Goal: Ask a question

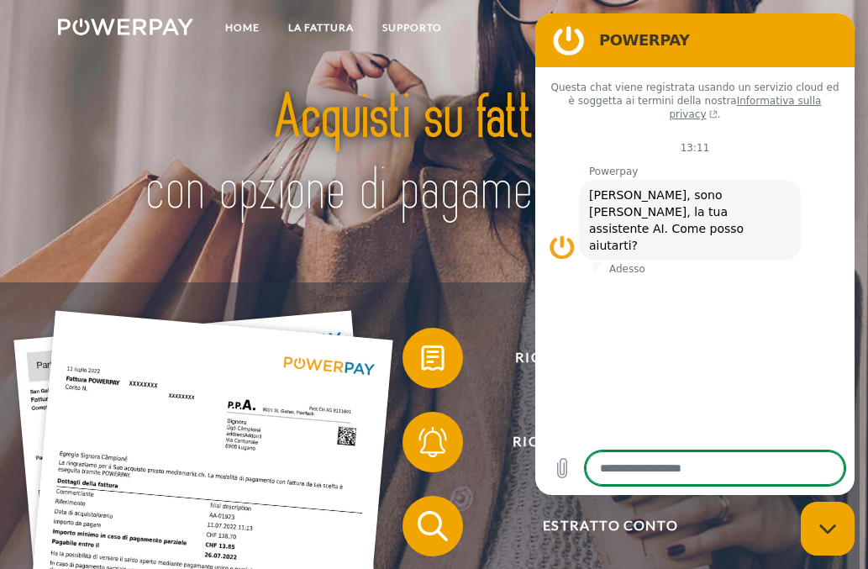
click at [708, 45] on h2 "POWERPAY" at bounding box center [718, 40] width 239 height 20
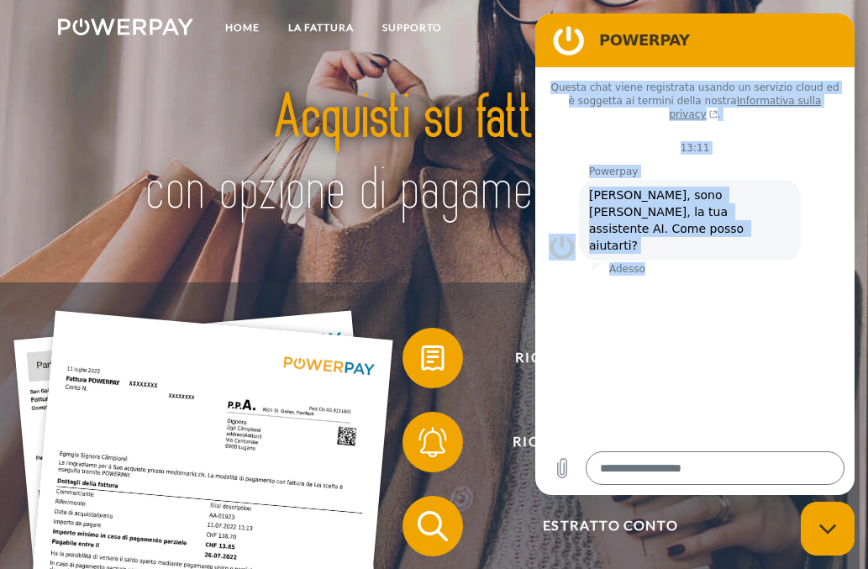
drag, startPoint x: 714, startPoint y: 43, endPoint x: 835, endPoint y: 316, distance: 298.8
click at [835, 316] on div "POWERPAY Questa chat viene registrata usando un servizio cloud ed è soggetta ai…" at bounding box center [694, 254] width 319 height 482
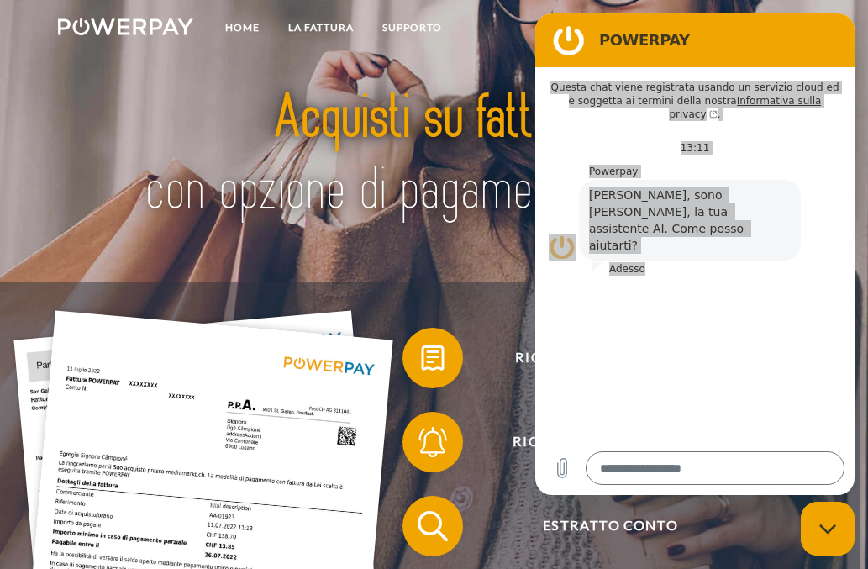
click at [332, 192] on img at bounding box center [434, 155] width 601 height 196
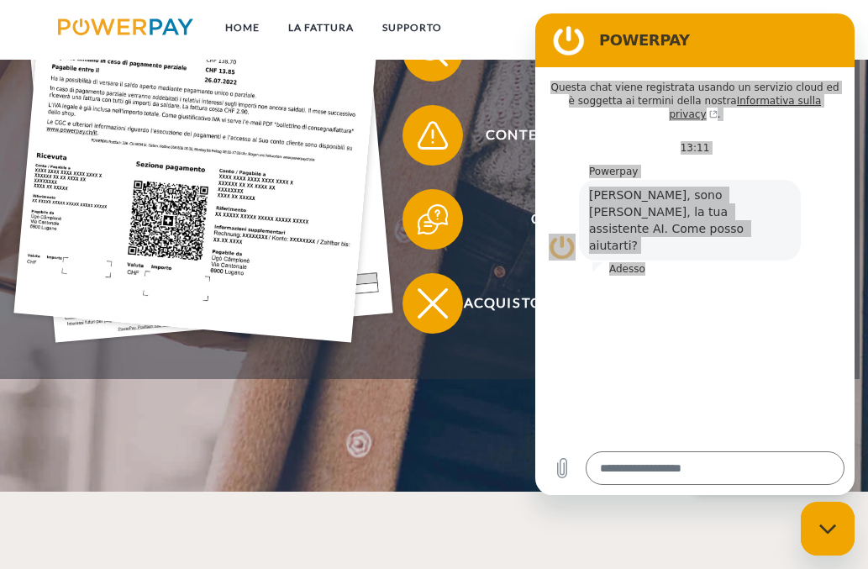
scroll to position [481, 0]
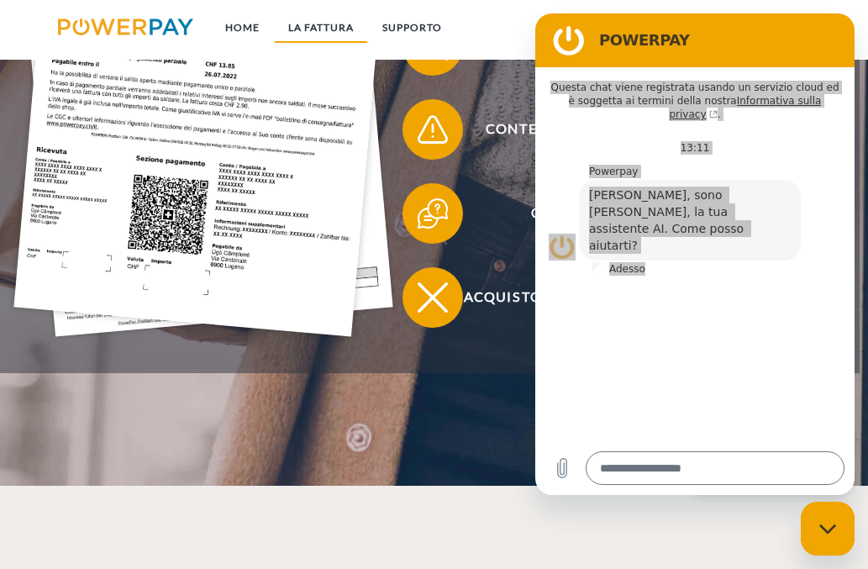
click at [319, 25] on link "LA FATTURA" at bounding box center [321, 28] width 94 height 30
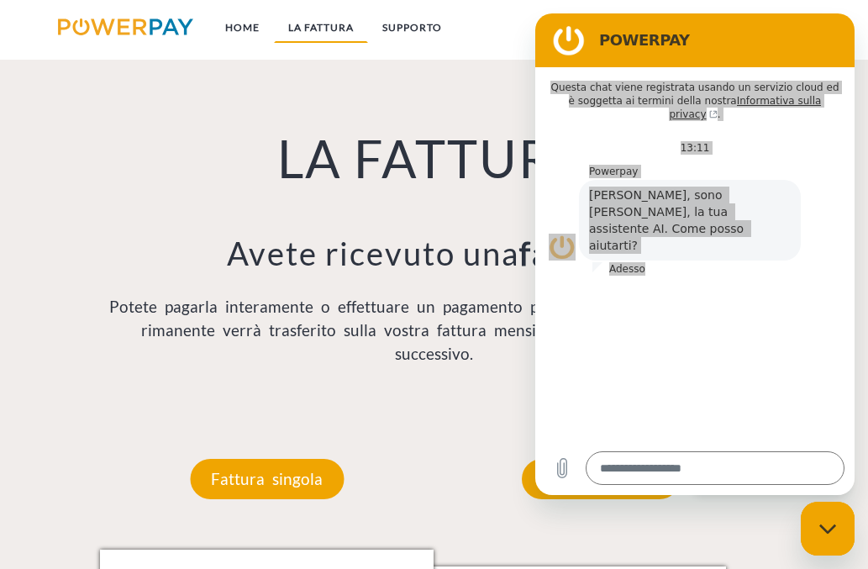
scroll to position [967, 0]
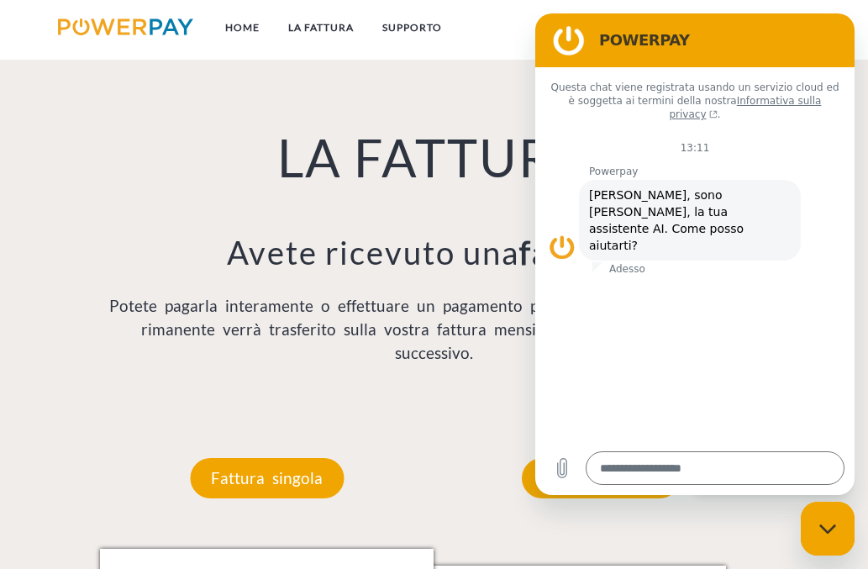
click at [820, 32] on h2 "POWERPAY" at bounding box center [718, 40] width 239 height 20
click at [562, 37] on figure at bounding box center [569, 41] width 34 height 34
click at [568, 46] on figure at bounding box center [569, 41] width 34 height 34
drag, startPoint x: 740, startPoint y: 45, endPoint x: 719, endPoint y: 34, distance: 22.6
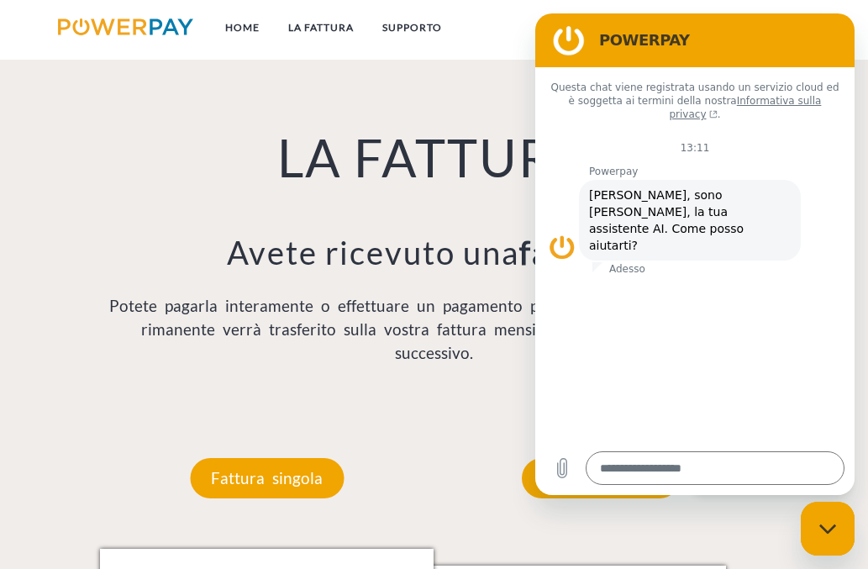
click at [622, 28] on div "POWERPAY" at bounding box center [691, 41] width 293 height 34
click at [561, 470] on icon "Carica file" at bounding box center [562, 468] width 20 height 20
click at [413, 154] on h1 "LA FATTURA" at bounding box center [433, 158] width 667 height 65
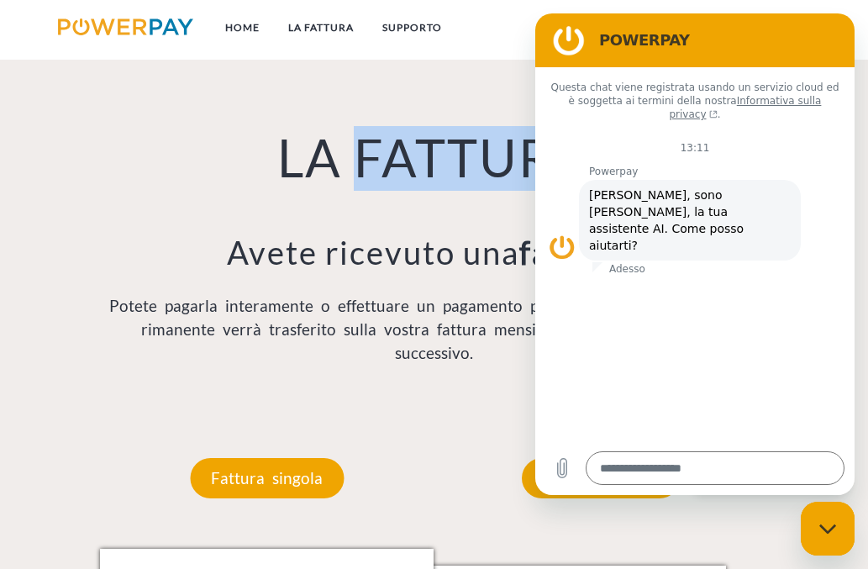
click at [413, 154] on h1 "LA FATTURA" at bounding box center [433, 158] width 667 height 65
click at [448, 27] on link "Supporto" at bounding box center [412, 28] width 88 height 30
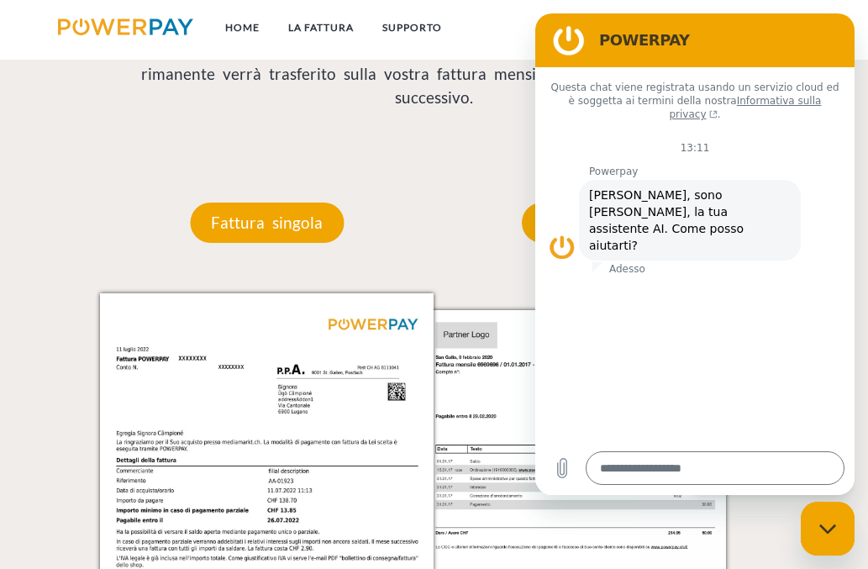
scroll to position [1225, 0]
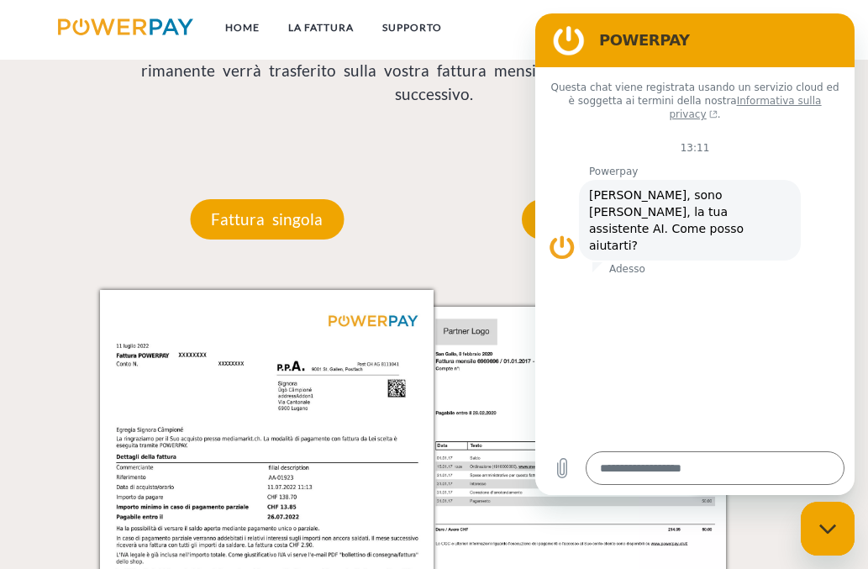
click at [718, 110] on icon "(si apre in una nuova scheda)" at bounding box center [712, 114] width 11 height 8
type textarea "*"
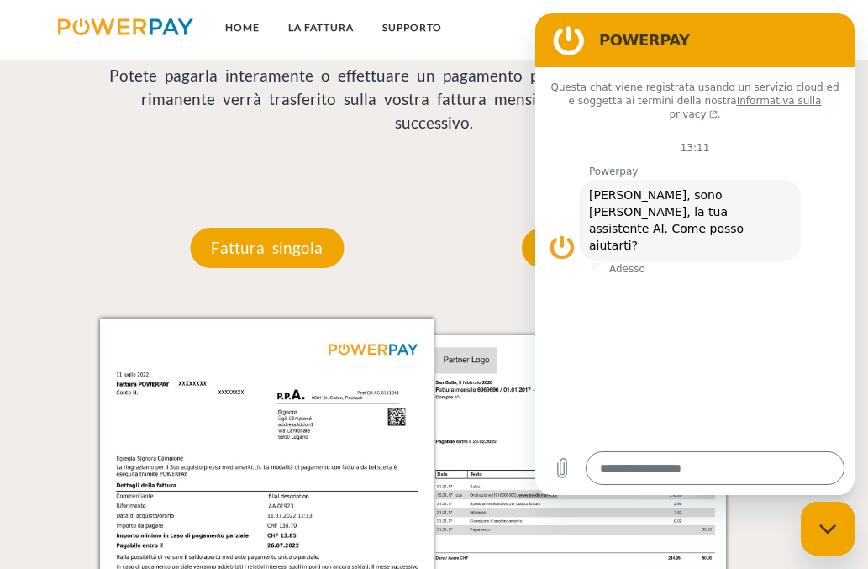
scroll to position [1188, 0]
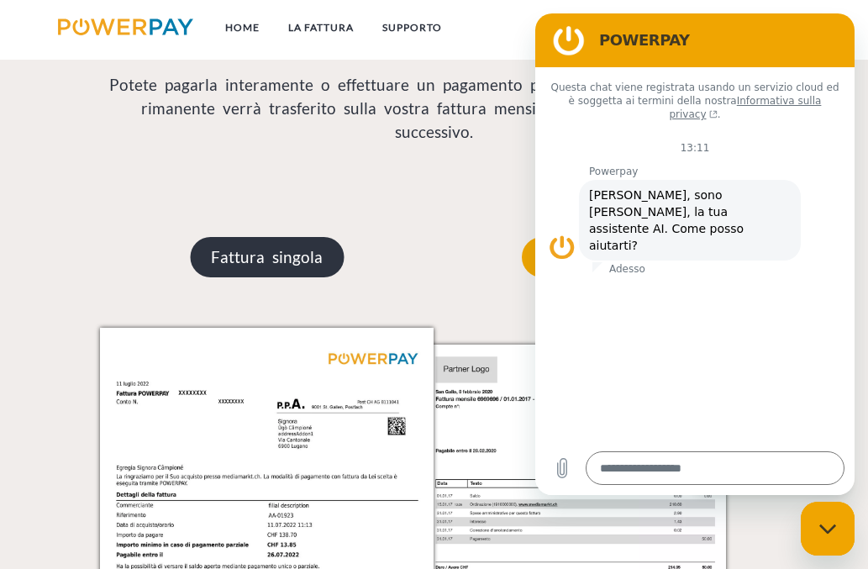
click at [284, 237] on p "Fattura singola" at bounding box center [267, 257] width 154 height 40
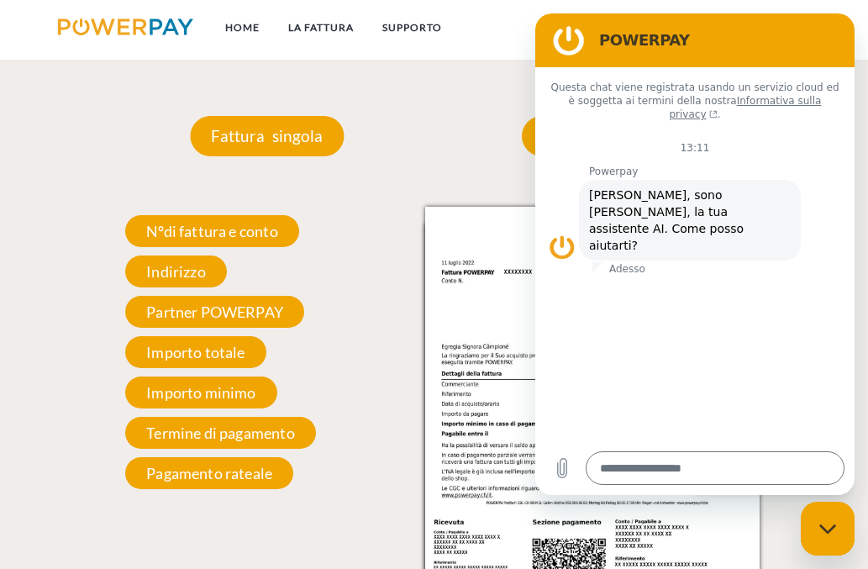
scroll to position [1310, 0]
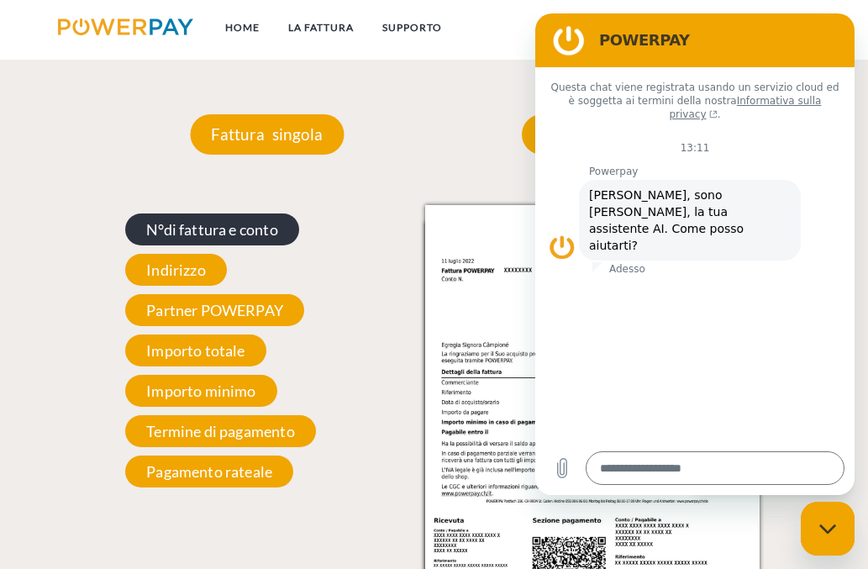
click at [219, 213] on span "N°di fattura e conto" at bounding box center [212, 229] width 174 height 32
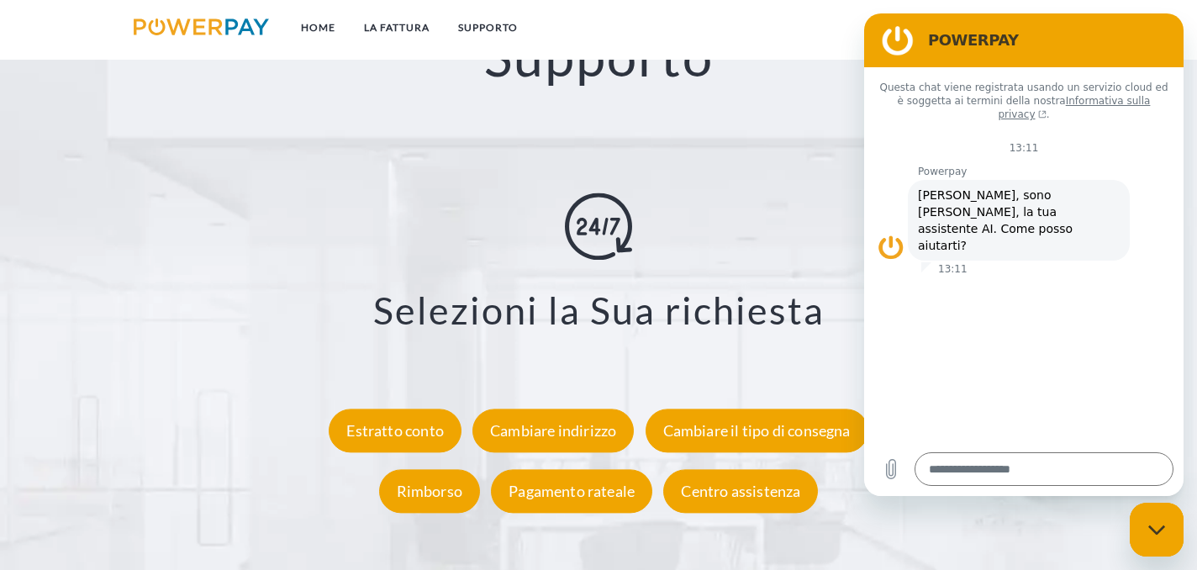
scroll to position [3025, 0]
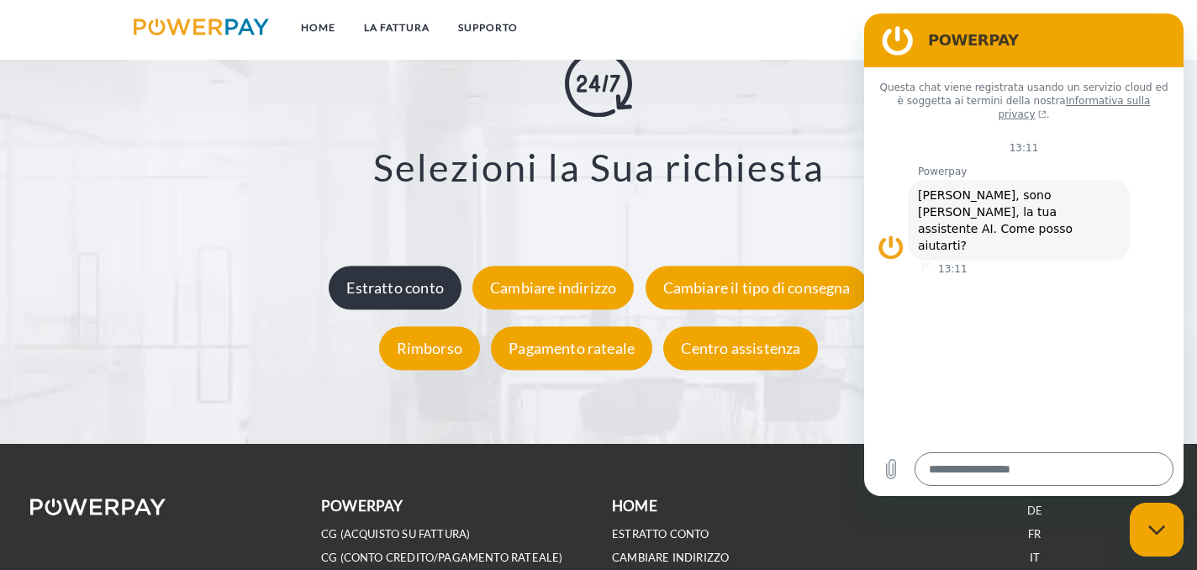
click at [408, 293] on div "Estratto conto" at bounding box center [395, 288] width 133 height 44
